Goal: Check status

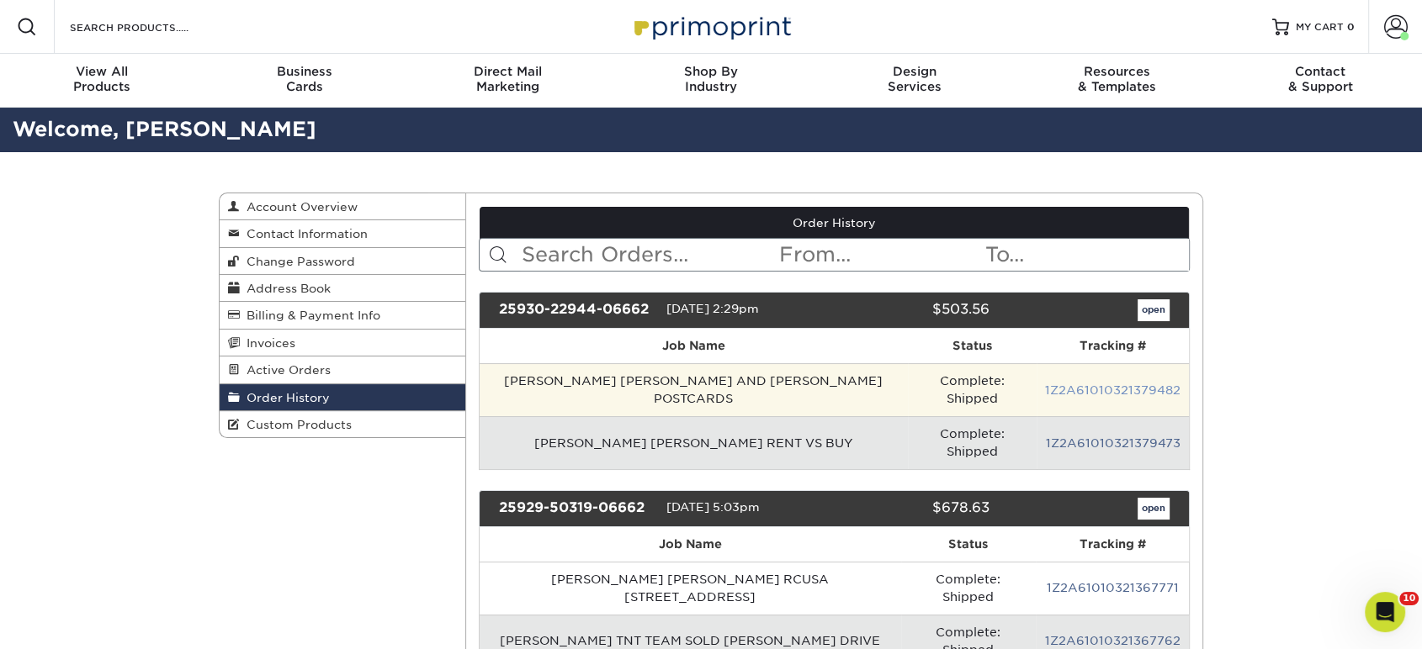
click at [1063, 384] on link "1Z2A61010321379482" at bounding box center [1112, 390] width 135 height 13
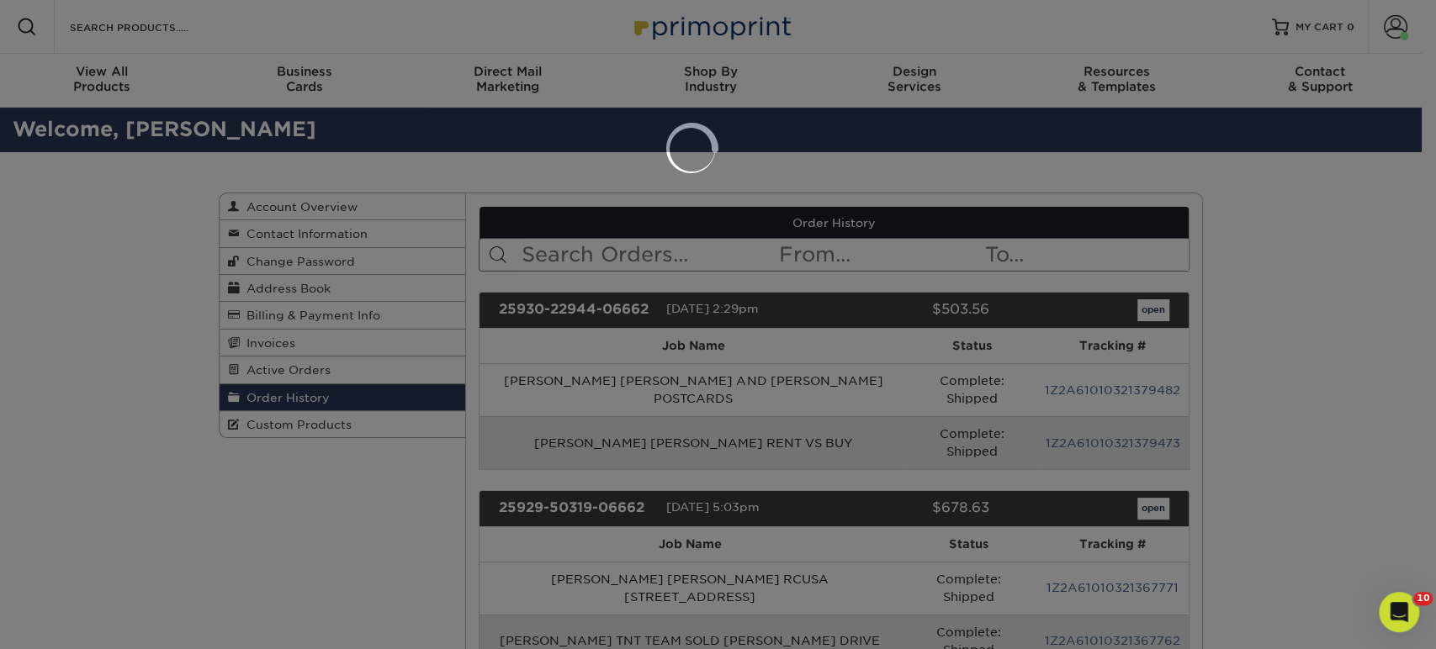
click at [1238, 411] on div at bounding box center [718, 324] width 1436 height 649
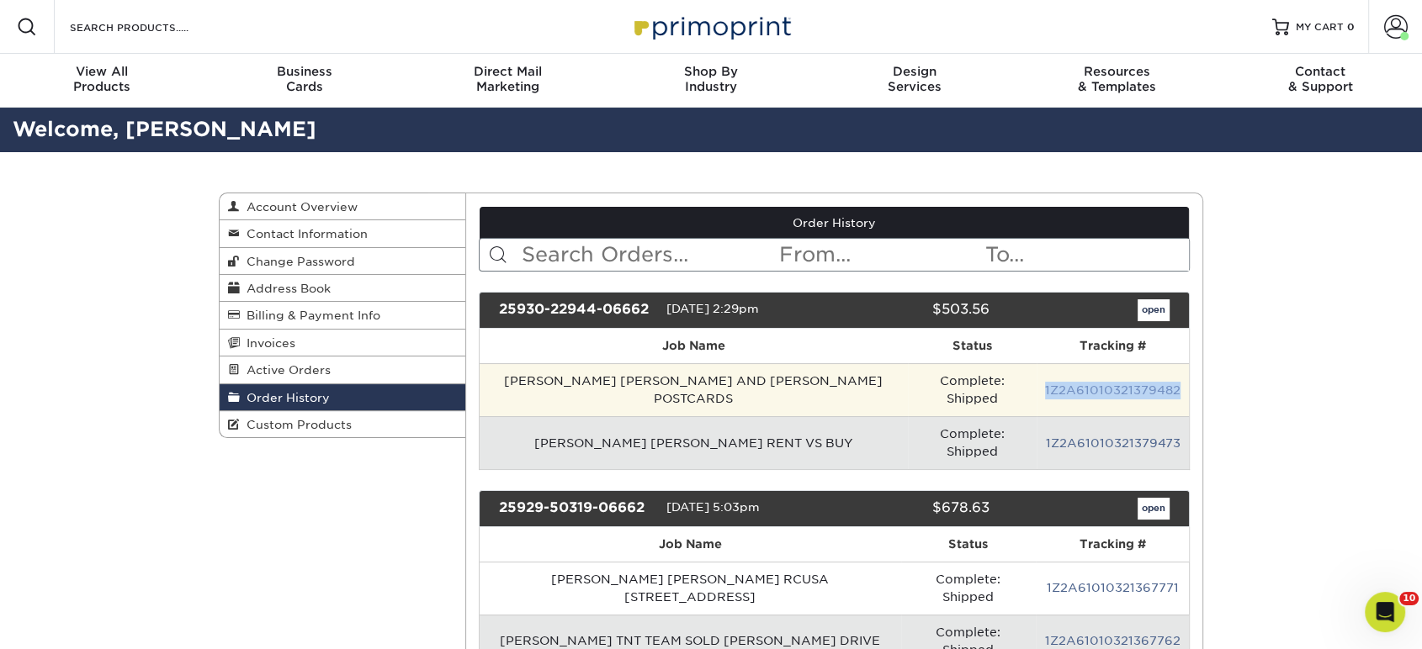
drag, startPoint x: 1179, startPoint y: 376, endPoint x: 1044, endPoint y: 381, distance: 135.5
click at [1044, 381] on td "1Z2A61010321379482" at bounding box center [1112, 389] width 152 height 53
copy link "1Z2A61010321379482"
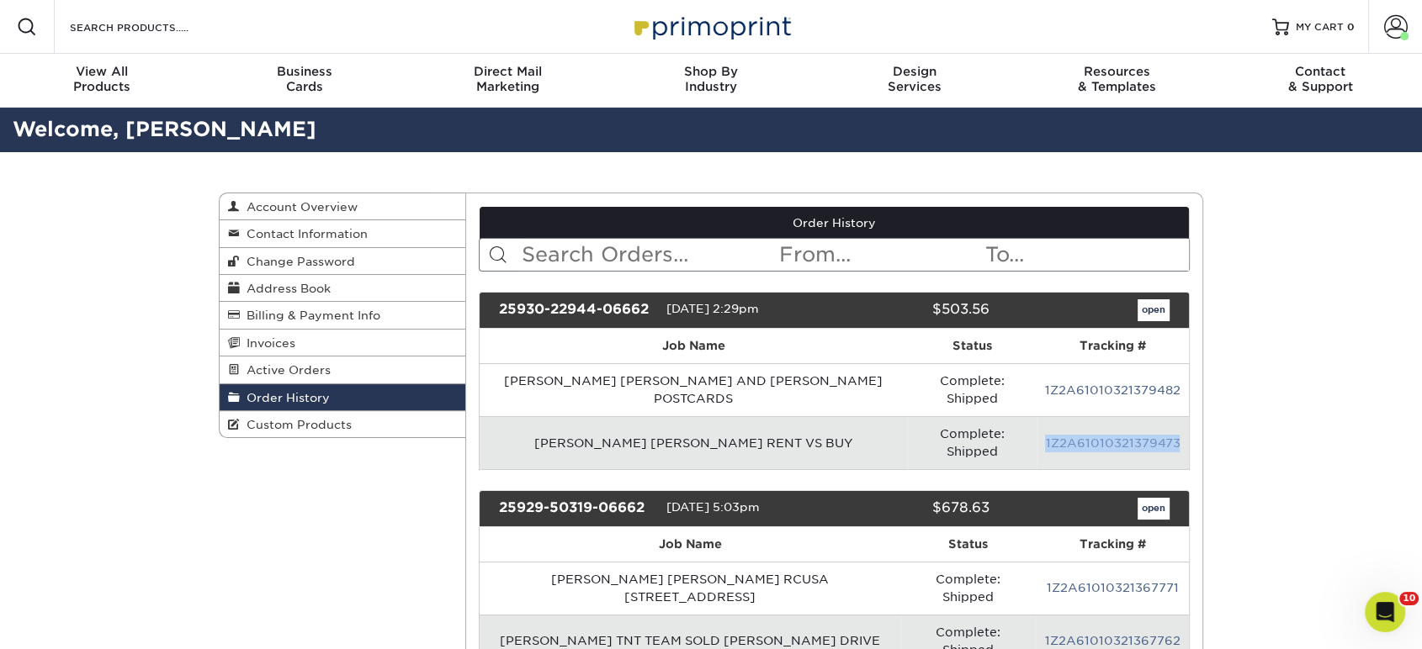
drag, startPoint x: 1180, startPoint y: 411, endPoint x: 1045, endPoint y: 422, distance: 136.0
click at [1045, 422] on td "1Z2A61010321379473" at bounding box center [1112, 442] width 152 height 53
copy link "1Z2A61010321379473"
